Goal: Task Accomplishment & Management: Use online tool/utility

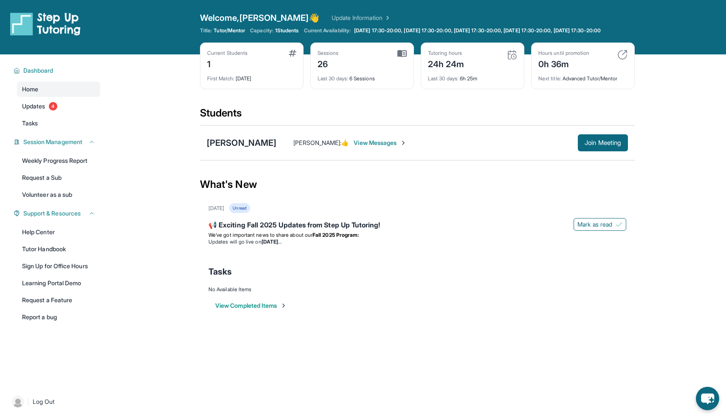
click at [575, 65] on div "0h 36m" at bounding box center [564, 63] width 51 height 14
click at [623, 59] on img at bounding box center [623, 55] width 10 height 10
